Goal: Task Accomplishment & Management: Use online tool/utility

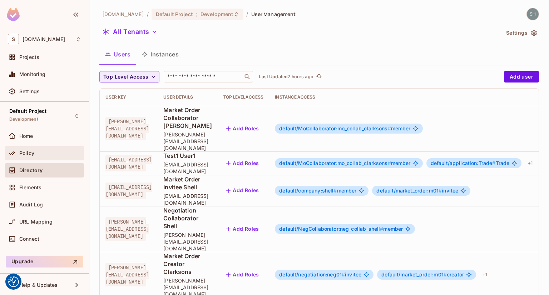
click at [37, 149] on div "Policy" at bounding box center [44, 153] width 73 height 9
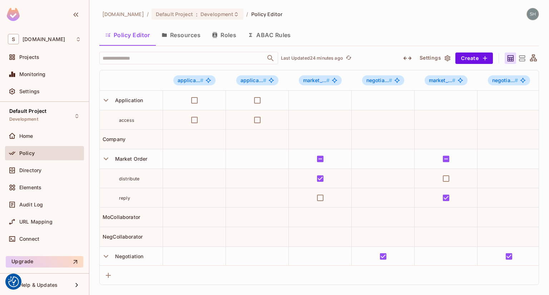
click at [179, 37] on button "Resources" at bounding box center [181, 35] width 50 height 18
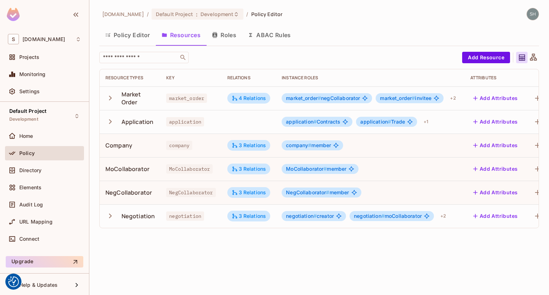
click at [109, 126] on icon "button" at bounding box center [110, 122] width 10 height 10
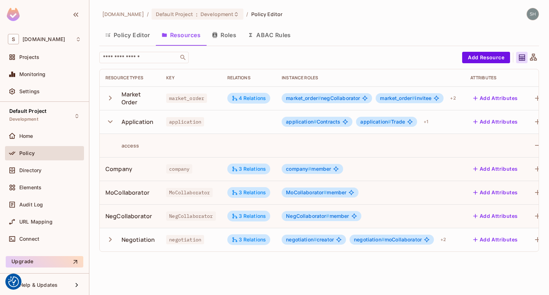
click at [114, 98] on icon "button" at bounding box center [110, 98] width 10 height 10
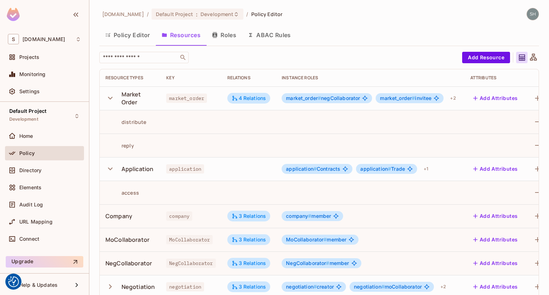
click at [124, 38] on button "Policy Editor" at bounding box center [127, 35] width 56 height 18
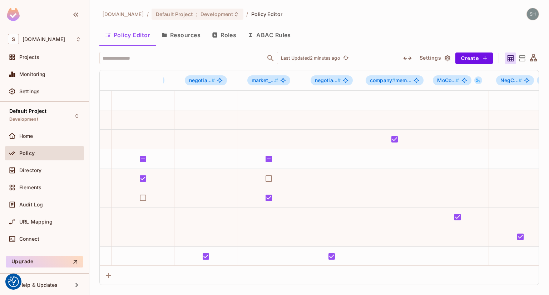
scroll to position [0, 184]
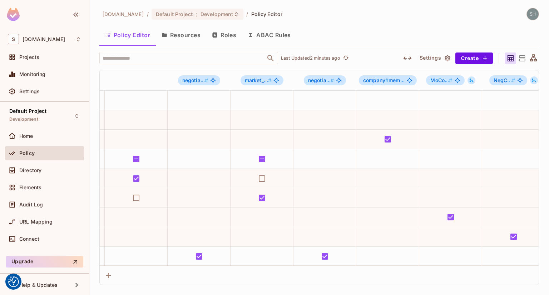
click at [234, 38] on button "Roles" at bounding box center [224, 35] width 36 height 18
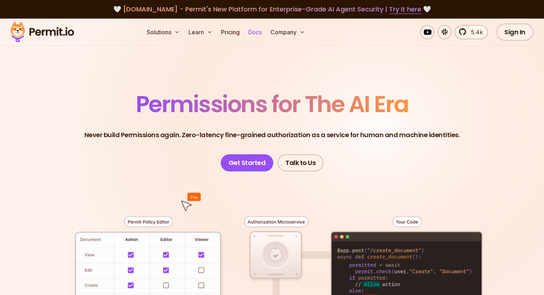
click at [264, 31] on link "Docs" at bounding box center [254, 32] width 19 height 14
click at [264, 36] on link "Docs" at bounding box center [254, 32] width 19 height 14
